Goal: Task Accomplishment & Management: Manage account settings

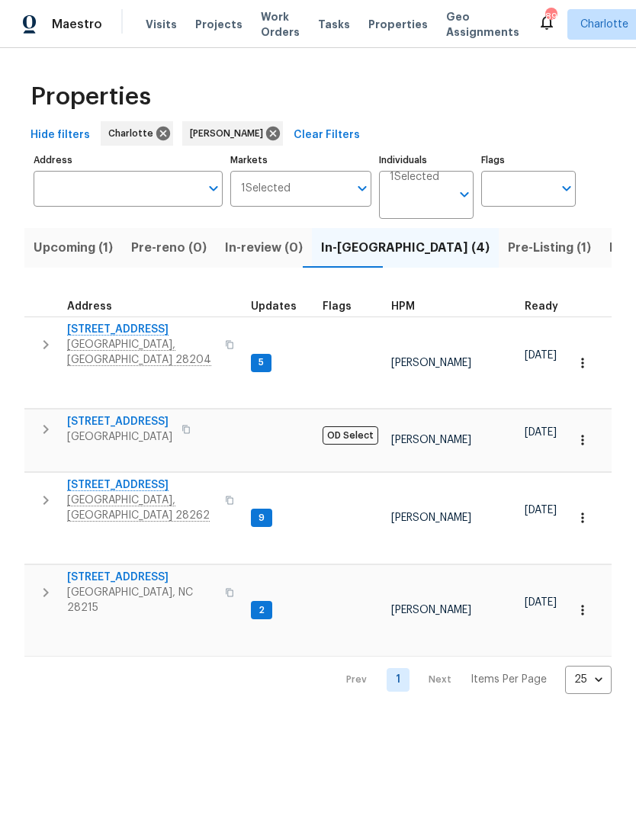
click at [468, 297] on th "HPM" at bounding box center [451, 301] width 133 height 31
click at [56, 338] on button "button" at bounding box center [46, 345] width 31 height 46
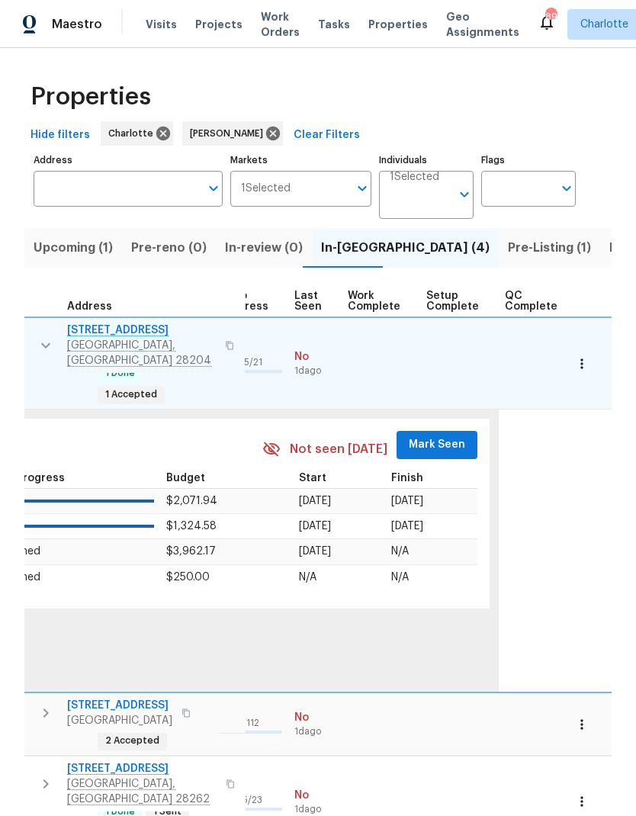
scroll to position [0, 726]
click at [439, 435] on span "Mark Seen" at bounding box center [438, 444] width 56 height 19
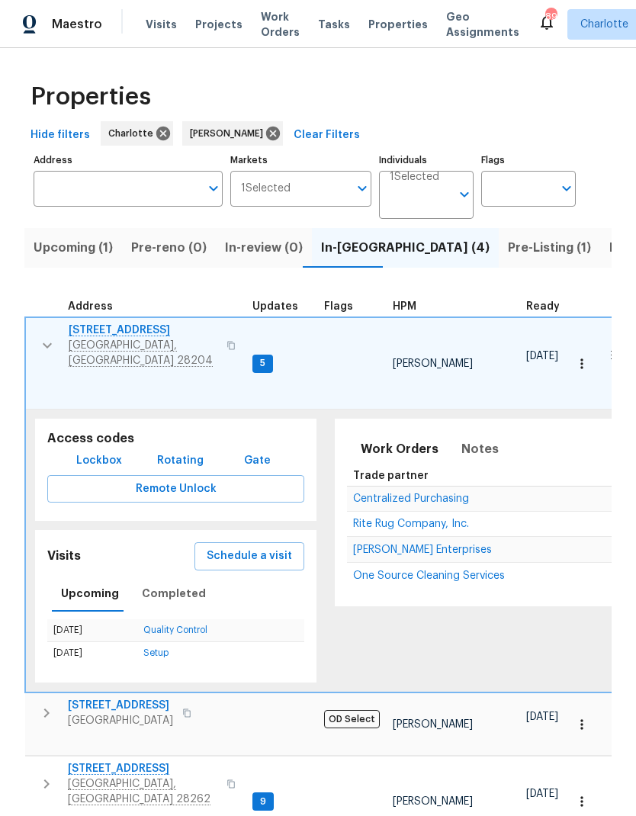
scroll to position [12, 0]
click at [46, 336] on icon "button" at bounding box center [47, 345] width 18 height 18
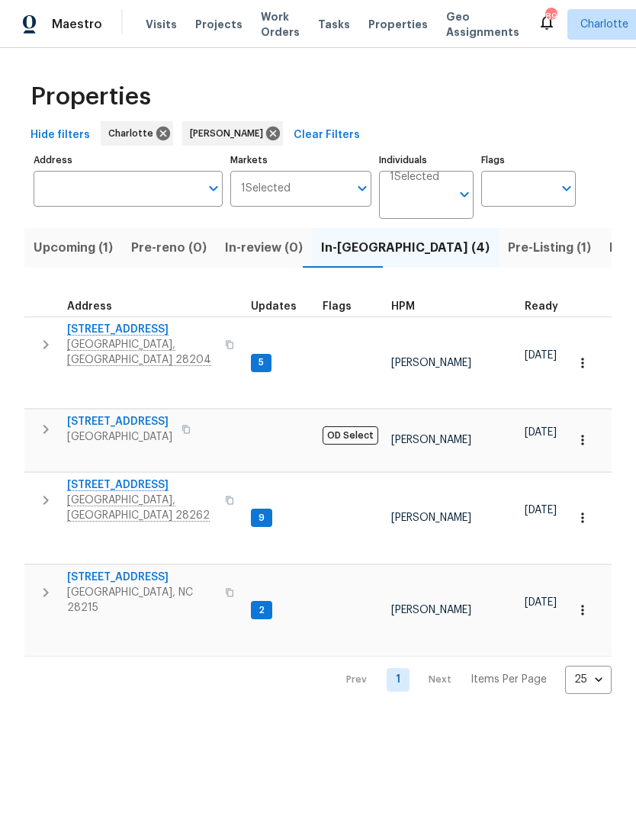
click at [50, 420] on icon "button" at bounding box center [46, 429] width 18 height 18
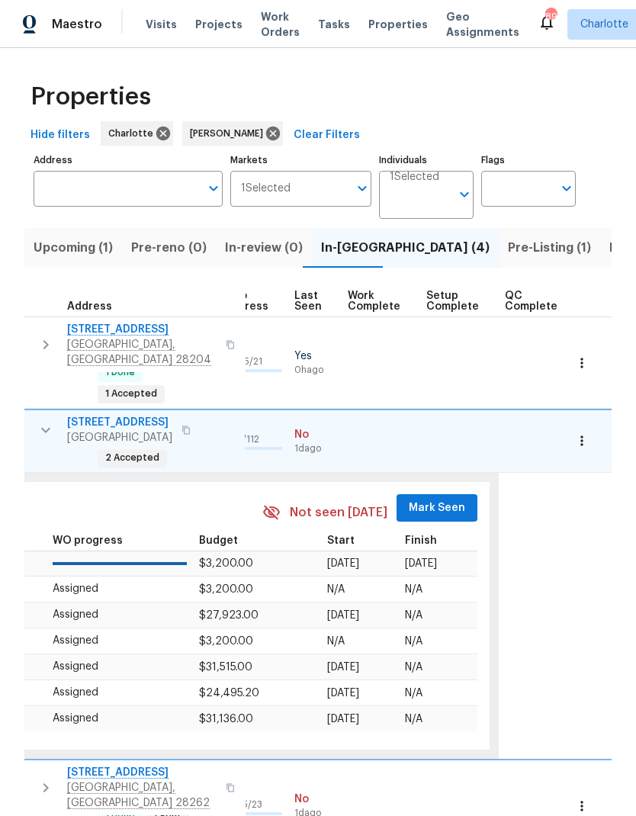
scroll to position [0, 726]
click at [449, 494] on button "Mark Seen" at bounding box center [437, 508] width 81 height 28
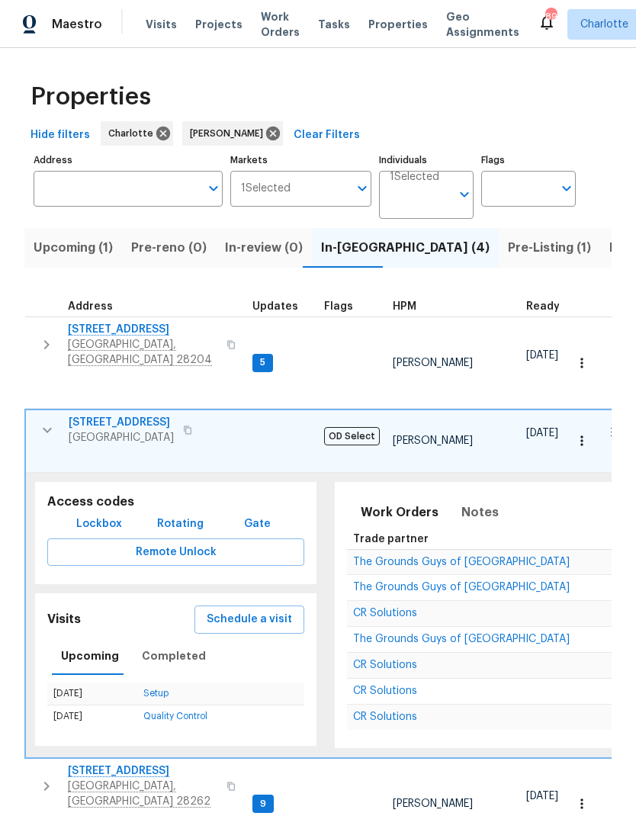
scroll to position [0, -1]
click at [53, 421] on icon "button" at bounding box center [47, 430] width 18 height 18
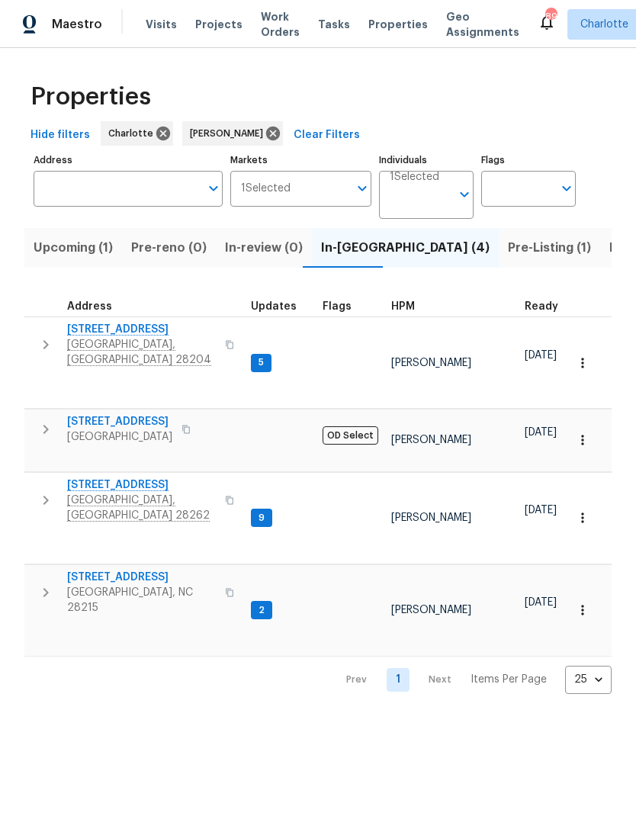
click at [49, 491] on icon "button" at bounding box center [46, 500] width 18 height 18
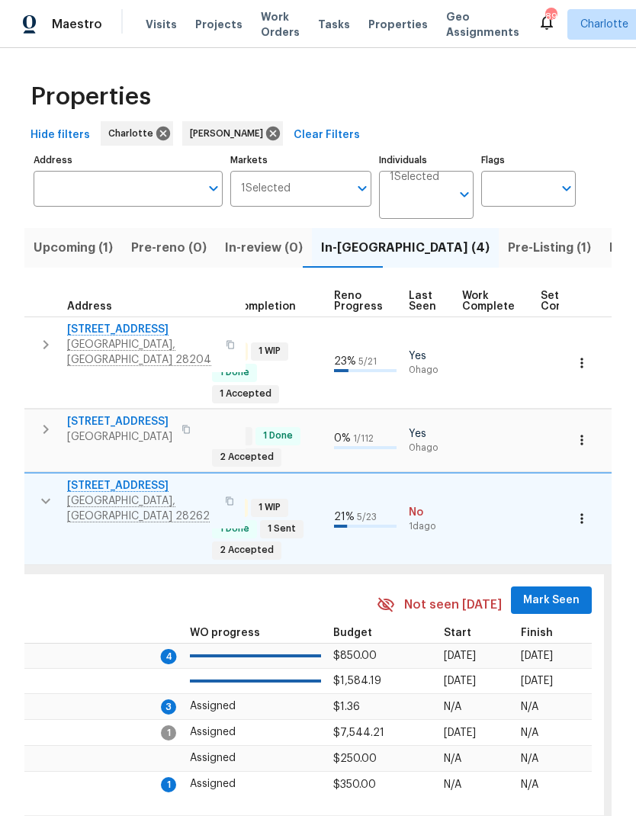
scroll to position [12, 611]
click at [546, 591] on span "Mark Seen" at bounding box center [553, 600] width 56 height 19
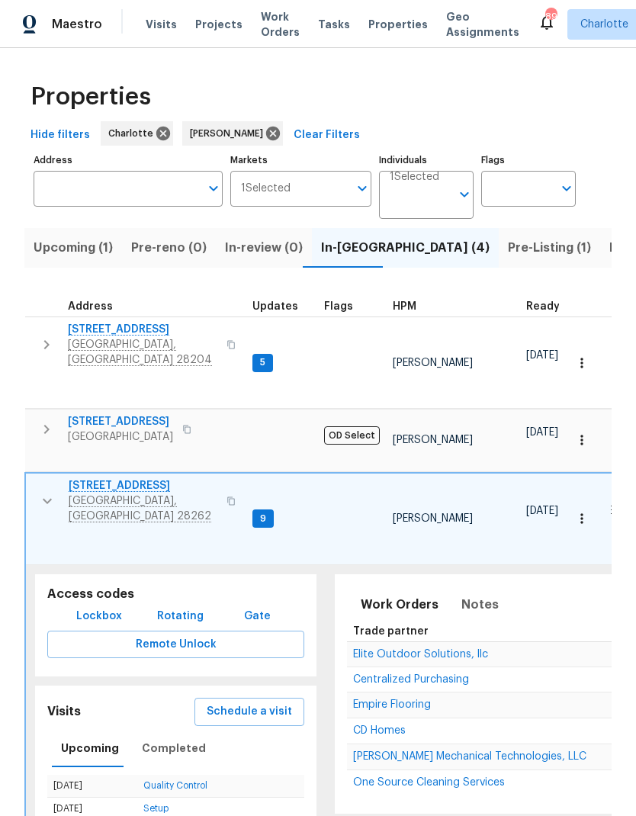
scroll to position [0, 0]
click at [57, 478] on button "button" at bounding box center [47, 501] width 31 height 46
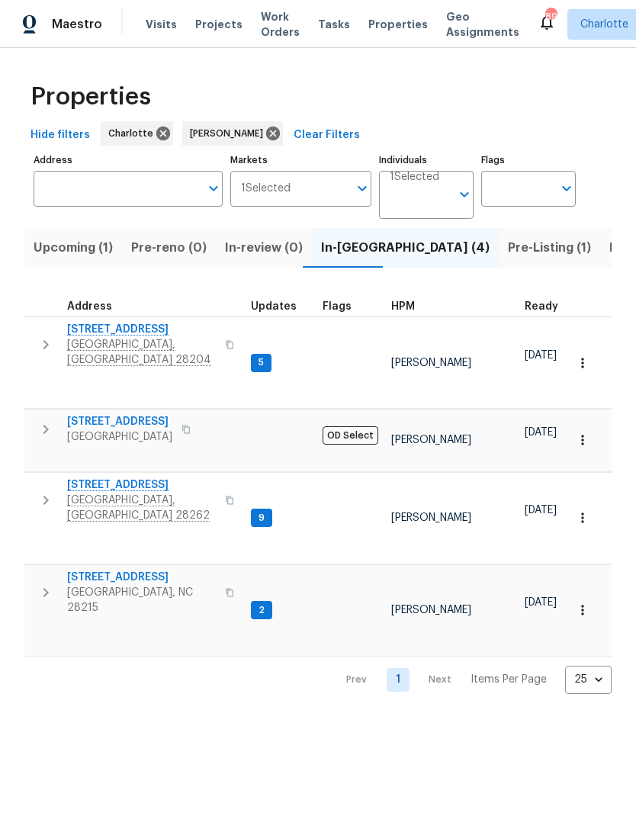
click at [51, 583] on icon "button" at bounding box center [46, 592] width 18 height 18
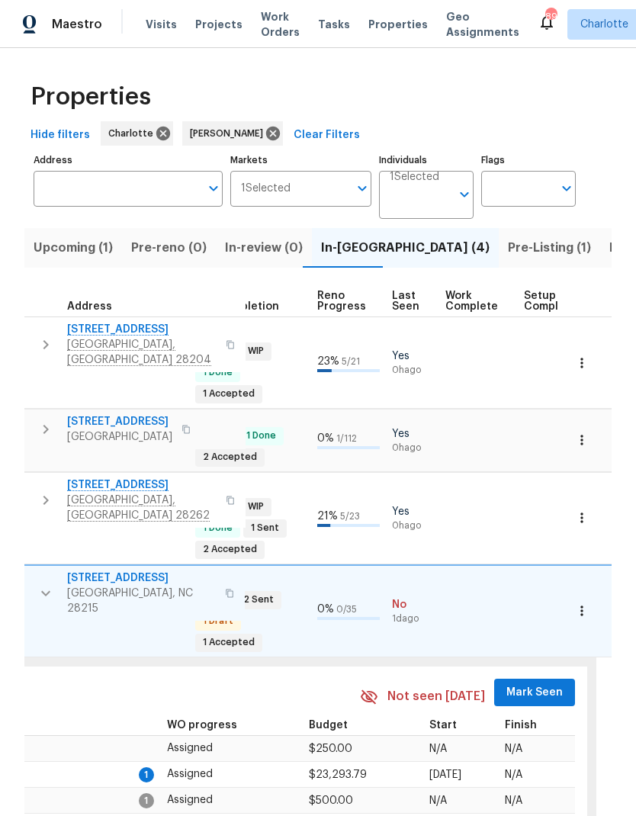
scroll to position [0, 628]
click at [541, 683] on span "Mark Seen" at bounding box center [535, 692] width 56 height 19
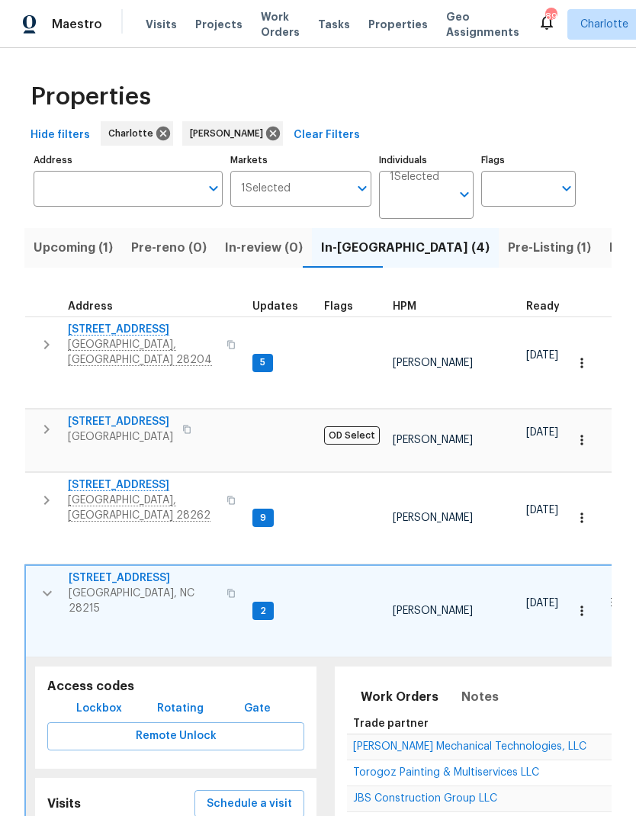
scroll to position [0, 0]
click at [59, 570] on button "button" at bounding box center [47, 593] width 31 height 46
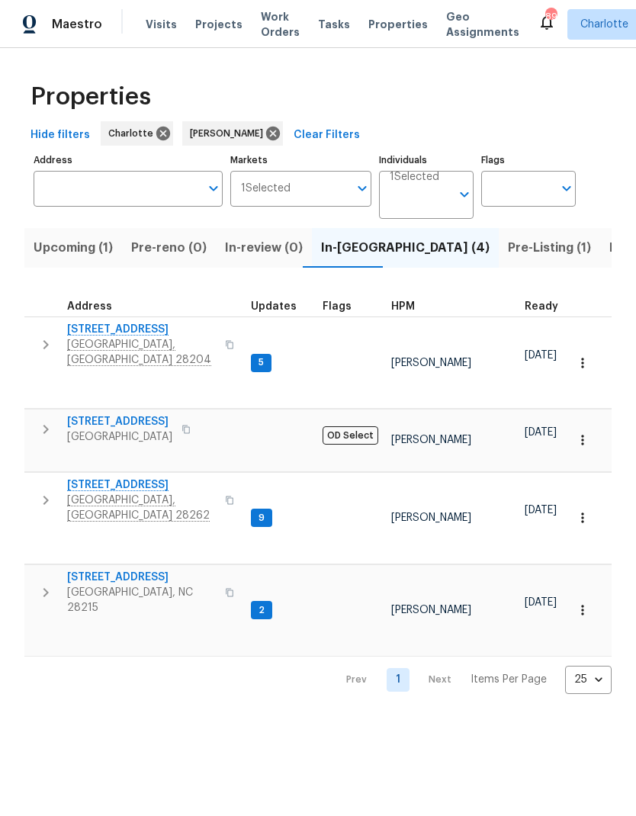
click at [170, 190] on input "Address" at bounding box center [117, 189] width 166 height 36
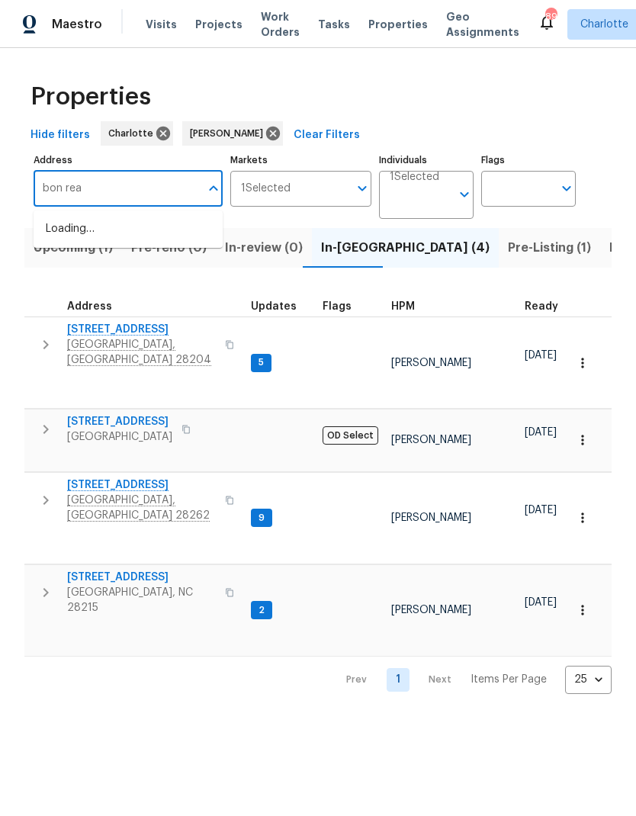
type input "bon rea"
click at [188, 232] on li "[STREET_ADDRESS][PERSON_NAME]" at bounding box center [128, 238] width 189 height 42
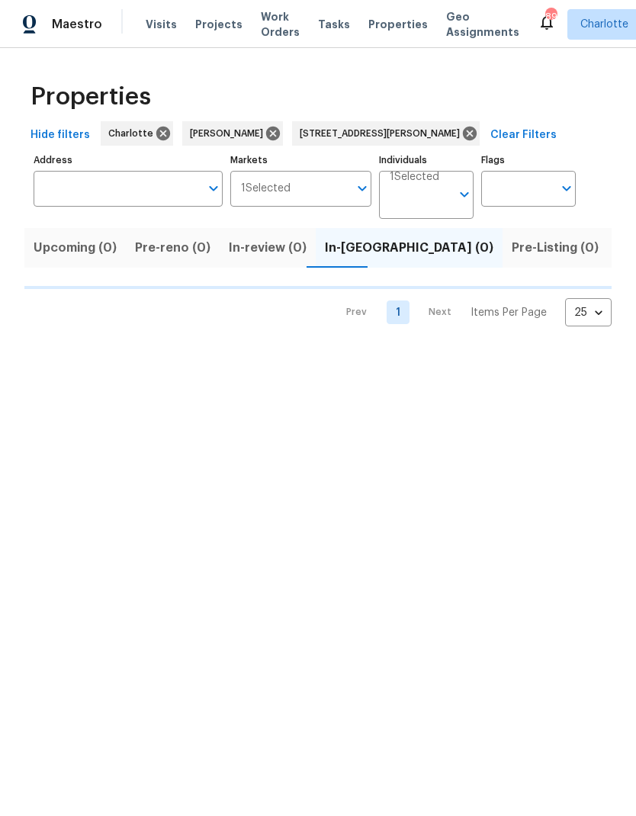
type input "[STREET_ADDRESS][PERSON_NAME]"
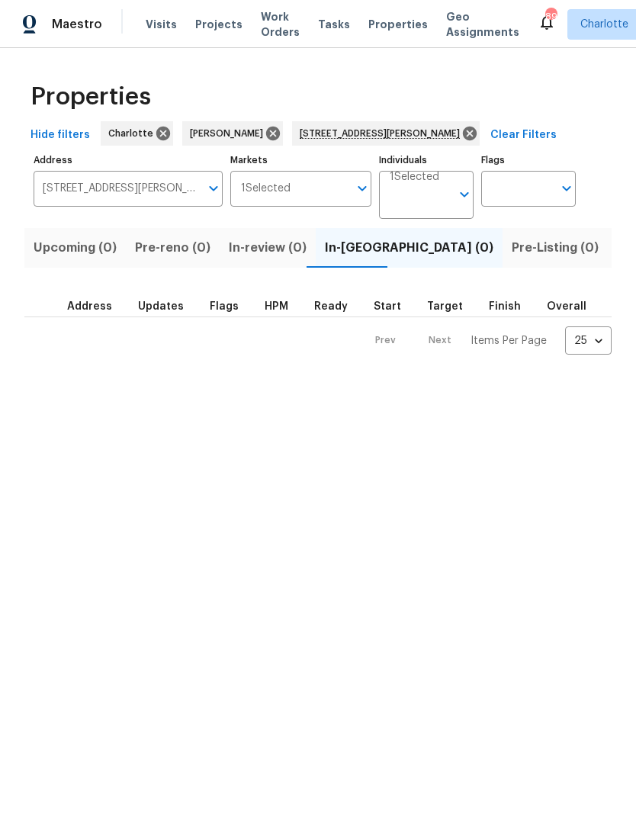
click at [617, 257] on span "Listed (1)" at bounding box center [644, 247] width 55 height 21
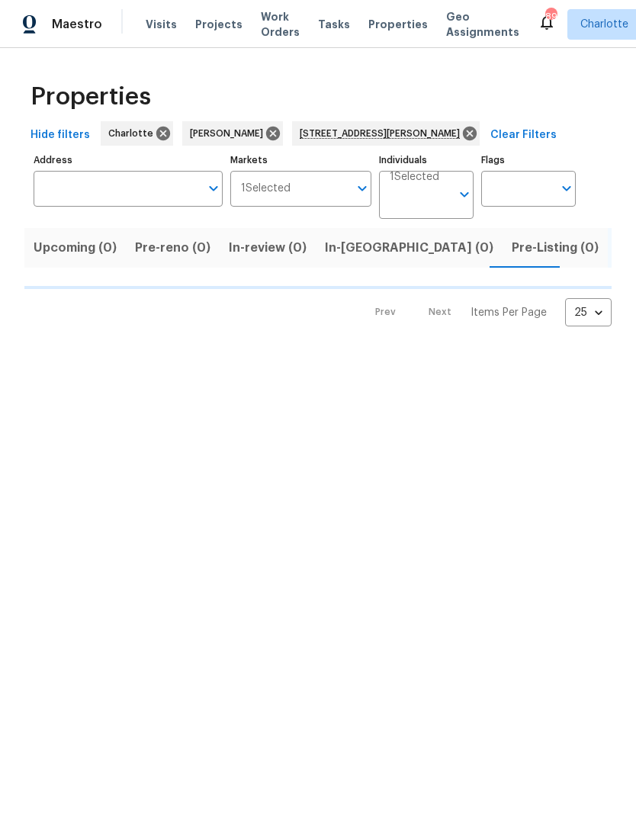
type input "[STREET_ADDRESS][PERSON_NAME]"
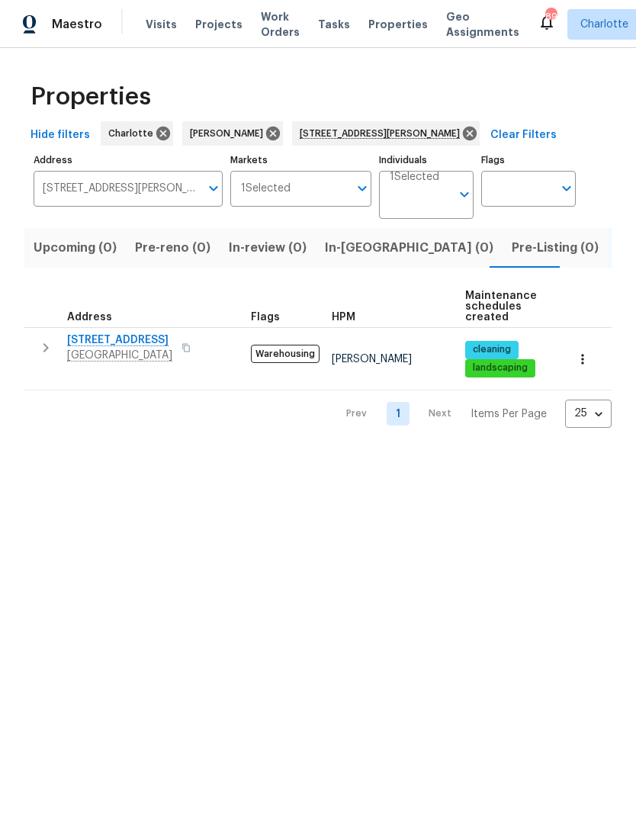
click at [44, 358] on button "button" at bounding box center [46, 347] width 31 height 31
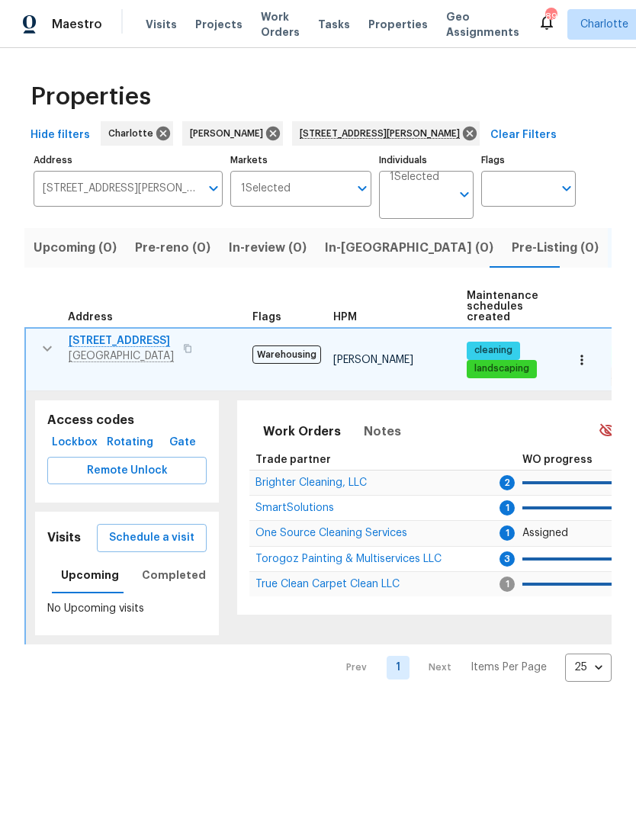
click at [121, 348] on span "[STREET_ADDRESS]" at bounding box center [121, 340] width 105 height 15
